Goal: Information Seeking & Learning: Learn about a topic

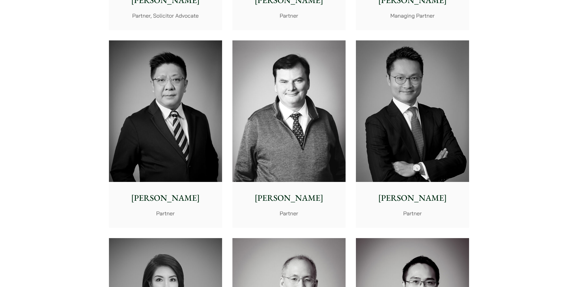
scroll to position [582, 0]
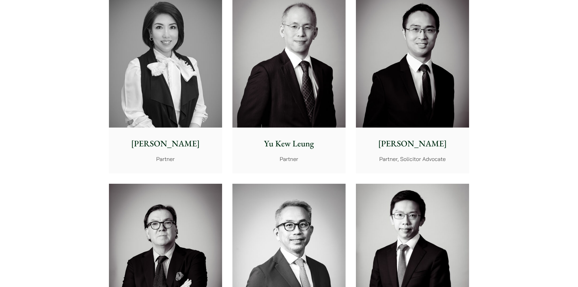
click at [185, 99] on img at bounding box center [165, 57] width 113 height 142
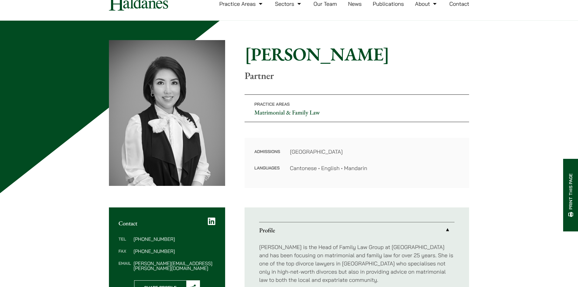
scroll to position [62, 0]
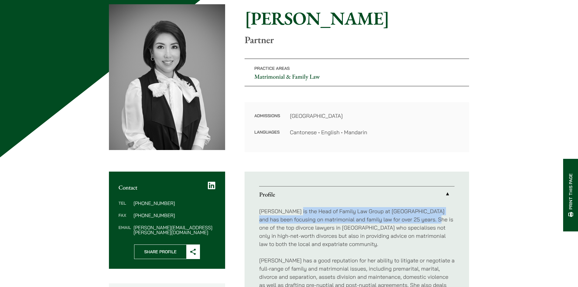
drag, startPoint x: 290, startPoint y: 208, endPoint x: 414, endPoint y: 223, distance: 124.7
click at [414, 223] on p "[PERSON_NAME] is the Head of Family Law Group at [GEOGRAPHIC_DATA] and has been…" at bounding box center [356, 227] width 195 height 41
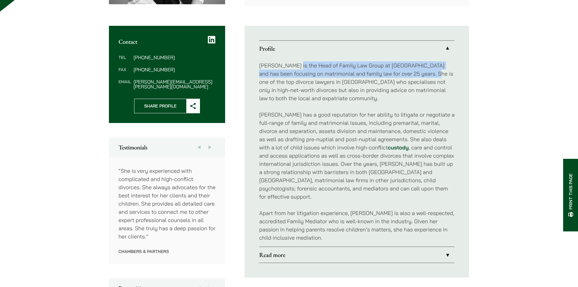
scroll to position [203, 0]
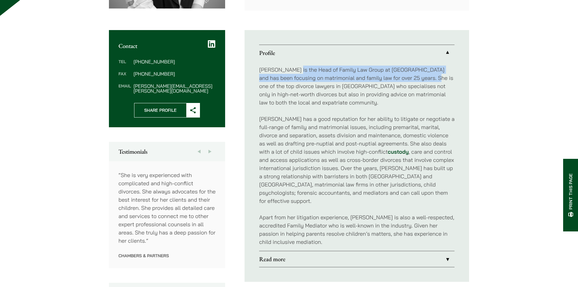
click at [371, 251] on link "Read more" at bounding box center [356, 259] width 195 height 16
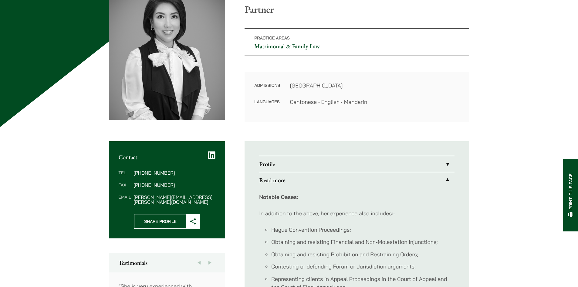
scroll to position [103, 0]
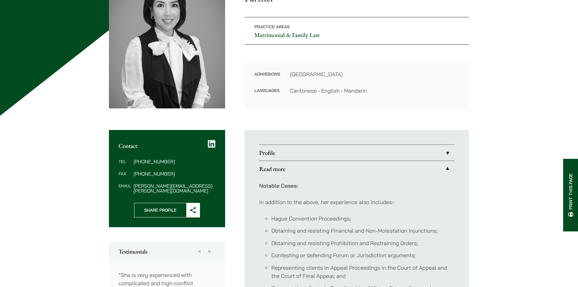
click at [448, 151] on link "Profile" at bounding box center [356, 153] width 195 height 16
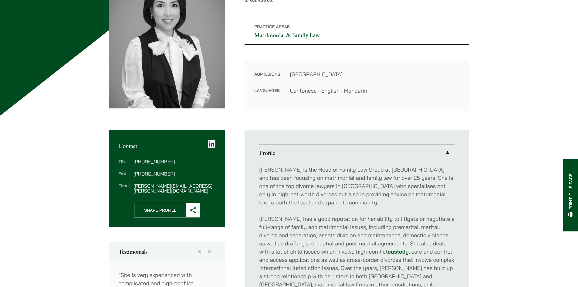
click at [431, 183] on p "[PERSON_NAME] is the Head of Family Law Group at [GEOGRAPHIC_DATA] and has been…" at bounding box center [356, 185] width 195 height 41
